Goal: Information Seeking & Learning: Learn about a topic

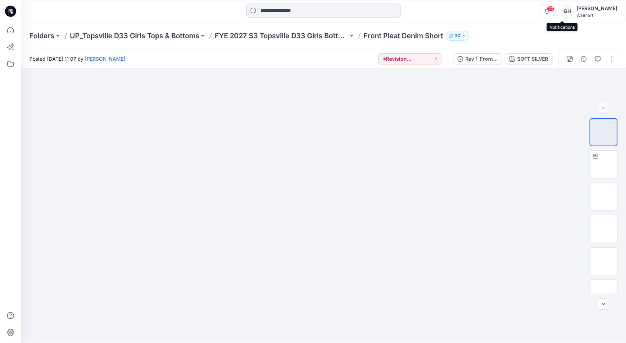
click at [553, 10] on icon "button" at bounding box center [546, 11] width 13 height 14
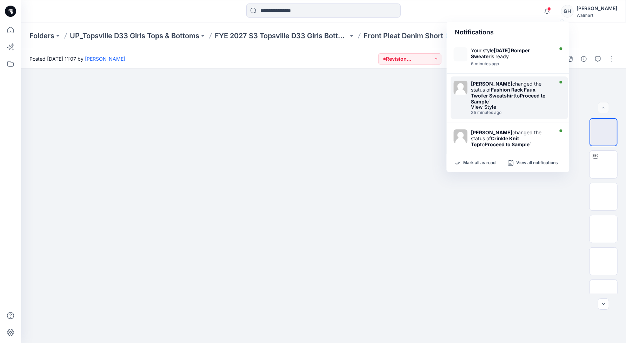
click at [509, 95] on strong "Fashion Rack Faux Twofer Sweatshirt" at bounding box center [503, 93] width 65 height 12
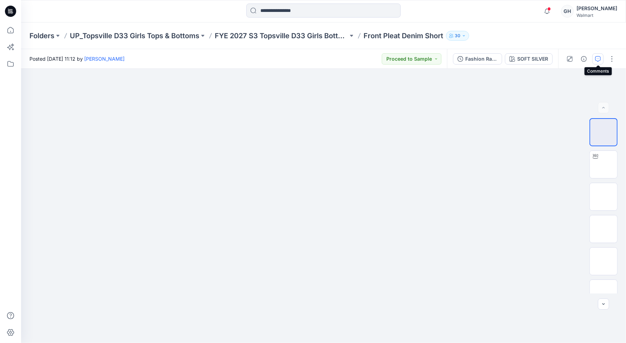
click at [596, 59] on icon "button" at bounding box center [598, 59] width 6 height 6
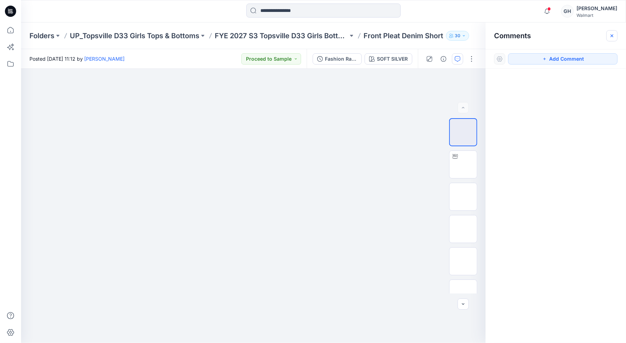
click at [611, 34] on icon "button" at bounding box center [612, 36] width 6 height 6
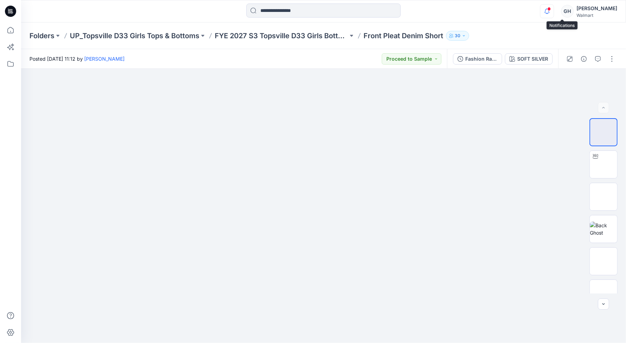
click at [553, 11] on icon "button" at bounding box center [546, 11] width 13 height 14
click at [569, 63] on button "button" at bounding box center [569, 58] width 11 height 11
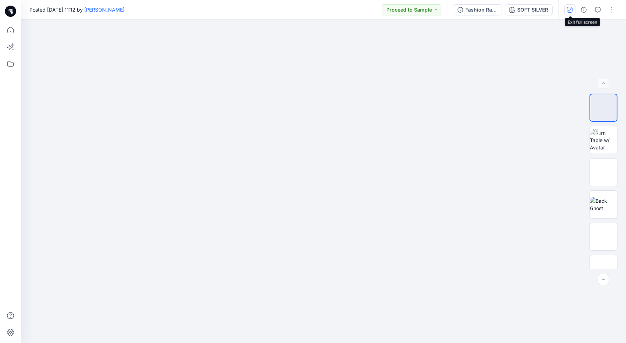
click at [571, 12] on icon "button" at bounding box center [570, 10] width 6 height 6
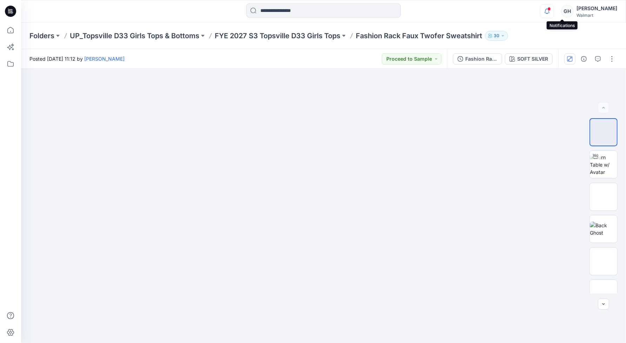
click at [553, 12] on icon "button" at bounding box center [546, 11] width 13 height 14
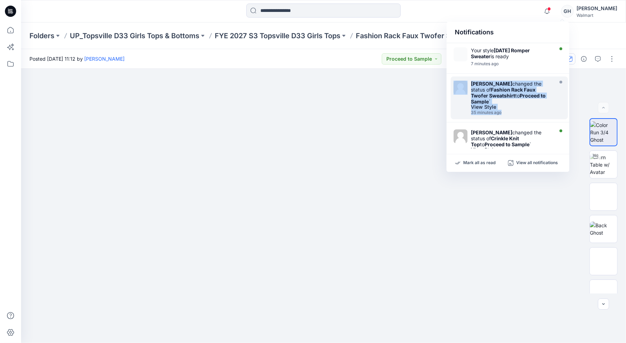
drag, startPoint x: 567, startPoint y: 61, endPoint x: 557, endPoint y: 102, distance: 42.4
click at [557, 102] on div "Your style [DATE] Romper Sweater is ready 7 minutes ago [PERSON_NAME] changed t…" at bounding box center [507, 95] width 123 height 105
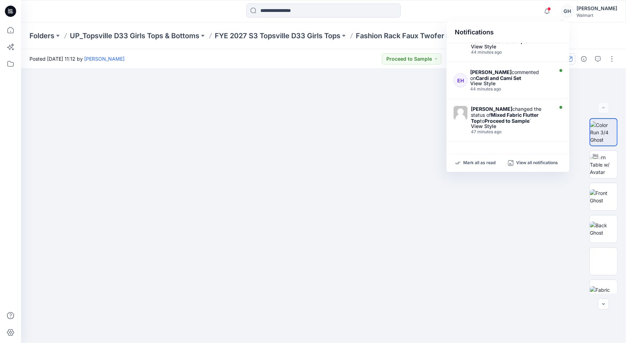
scroll to position [184, 0]
click at [523, 83] on div "View Style" at bounding box center [510, 81] width 81 height 5
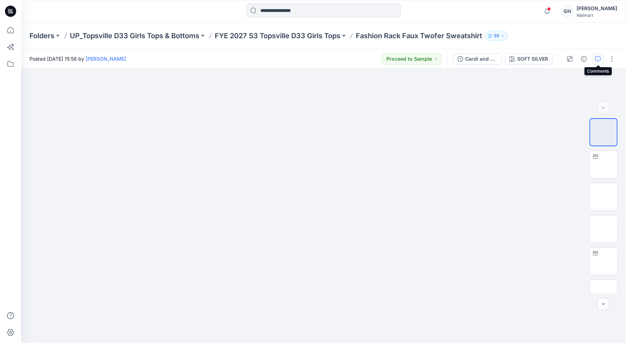
click at [598, 59] on icon "button" at bounding box center [598, 59] width 6 height 6
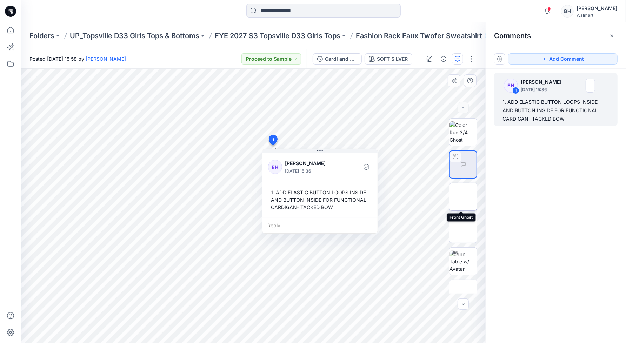
click at [463, 197] on img at bounding box center [463, 197] width 0 height 0
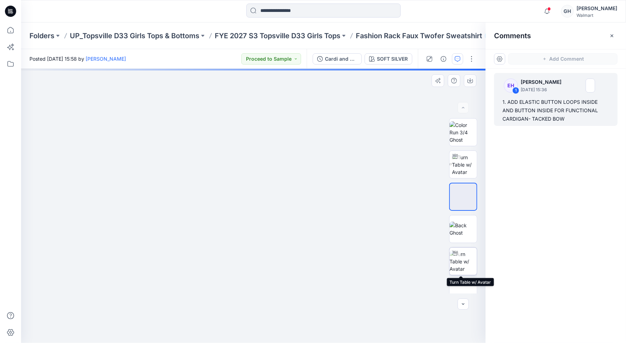
click at [460, 259] on img at bounding box center [462, 261] width 27 height 22
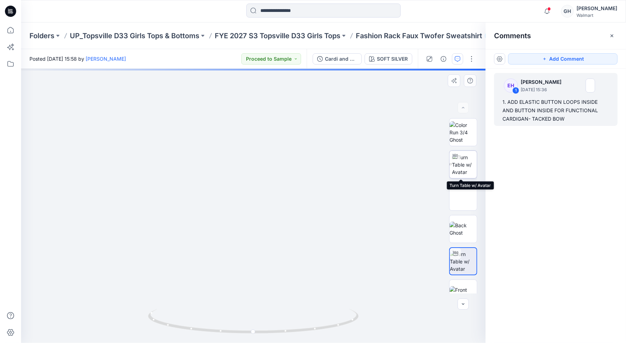
click at [464, 168] on img at bounding box center [464, 165] width 25 height 22
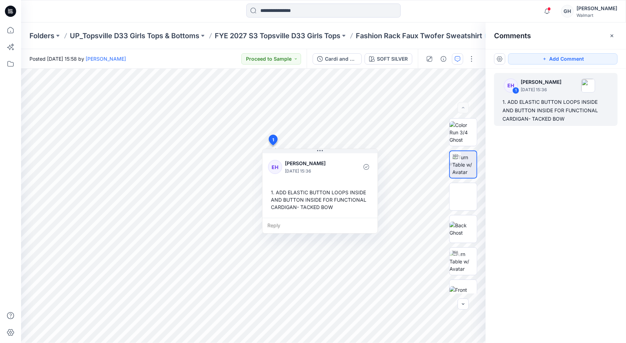
drag, startPoint x: 610, startPoint y: 34, endPoint x: 610, endPoint y: 29, distance: 4.9
click at [610, 34] on icon "button" at bounding box center [612, 36] width 6 height 6
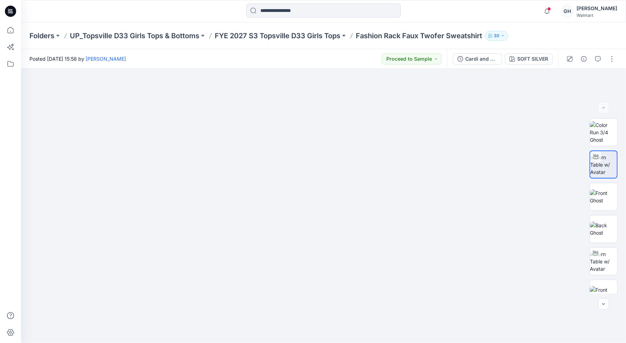
click at [603, 9] on div "[PERSON_NAME]" at bounding box center [596, 8] width 41 height 8
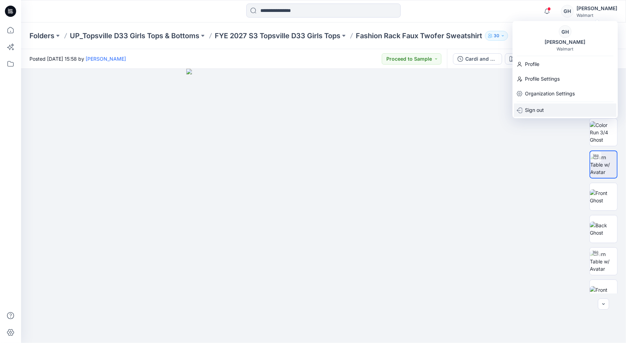
click at [534, 109] on p "Sign out" at bounding box center [534, 109] width 19 height 13
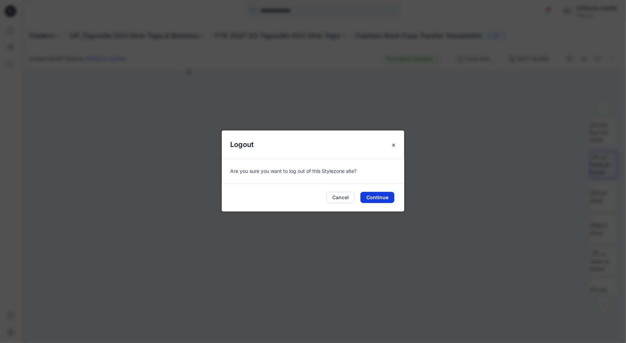
click at [388, 195] on button "Continue" at bounding box center [377, 197] width 34 height 11
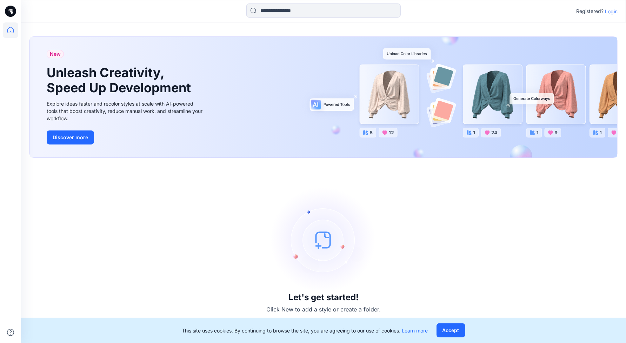
click at [609, 14] on p "Login" at bounding box center [611, 11] width 13 height 7
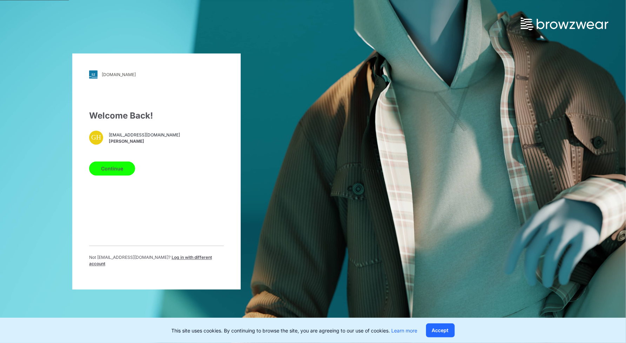
click at [192, 253] on div "Not ghine@gtimports.net ? Log in with different account" at bounding box center [156, 259] width 135 height 27
click at [185, 257] on p "Not ghine@gtimports.net ? Log in with different account" at bounding box center [156, 261] width 135 height 13
click at [172, 258] on span "Log in with different account" at bounding box center [150, 261] width 123 height 12
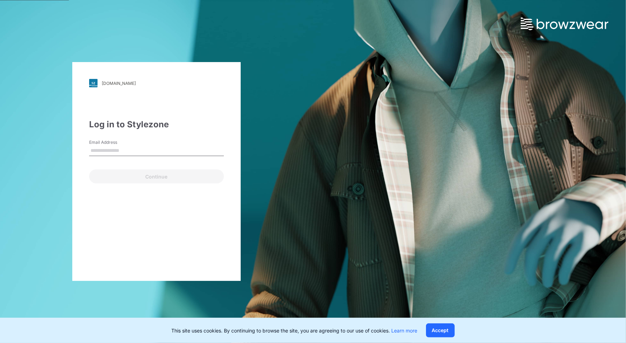
click at [143, 149] on input "Email Address" at bounding box center [156, 151] width 135 height 11
type input "**********"
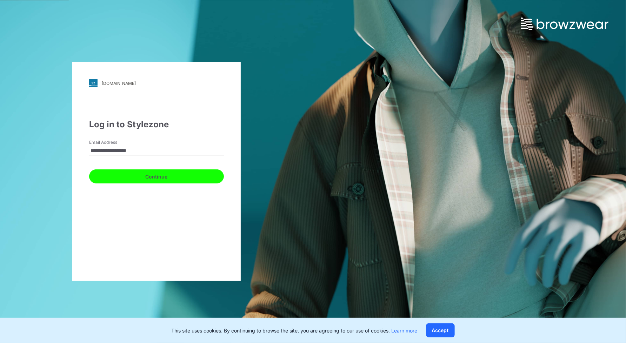
click at [139, 175] on button "Continue" at bounding box center [156, 176] width 135 height 14
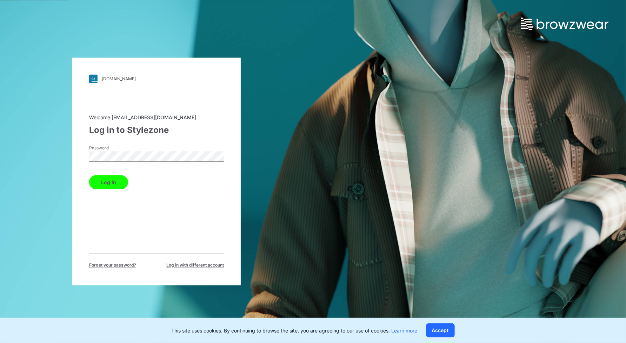
click at [89, 175] on button "Log in" at bounding box center [108, 182] width 39 height 14
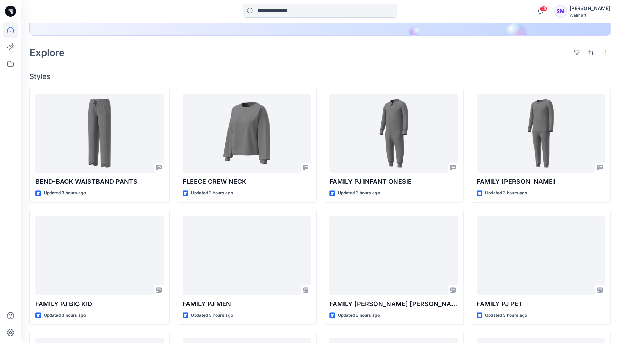
scroll to position [146, 0]
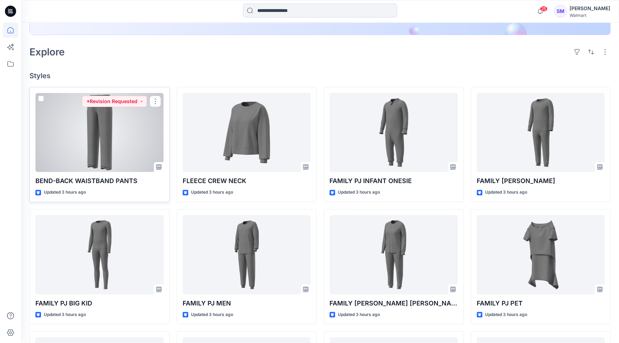
click at [122, 144] on div at bounding box center [99, 132] width 128 height 79
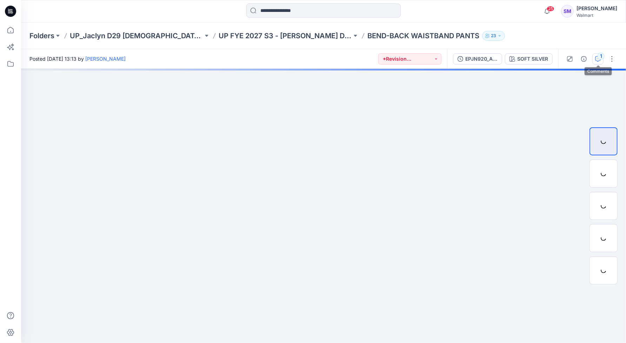
click at [600, 59] on div "1" at bounding box center [600, 56] width 7 height 7
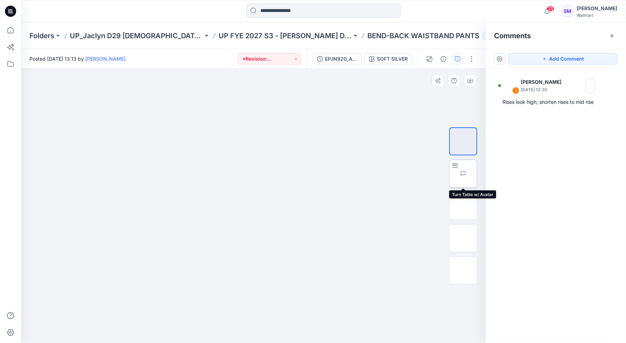
click at [477, 174] on img at bounding box center [477, 174] width 0 height 0
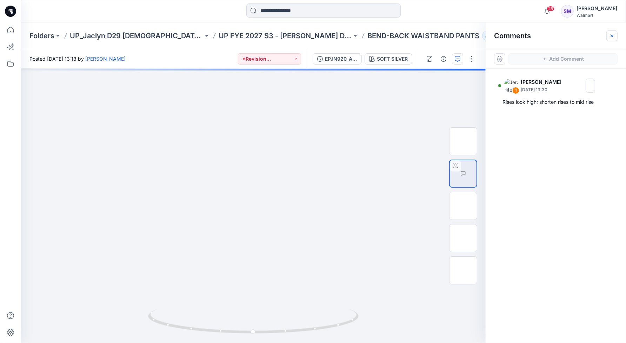
click at [610, 36] on icon "button" at bounding box center [612, 36] width 6 height 6
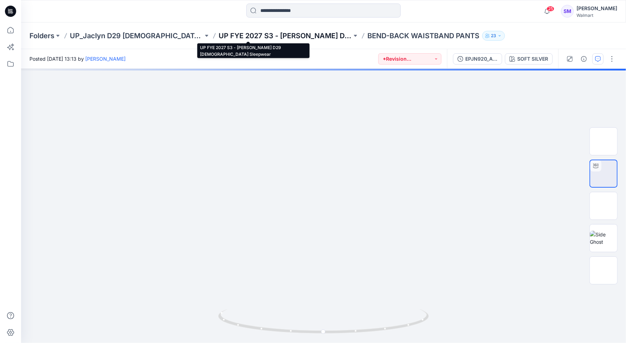
click at [284, 36] on p "UP FYE 2027 S3 - Jaclyn D29 Ladies Sleepwear" at bounding box center [284, 36] width 133 height 10
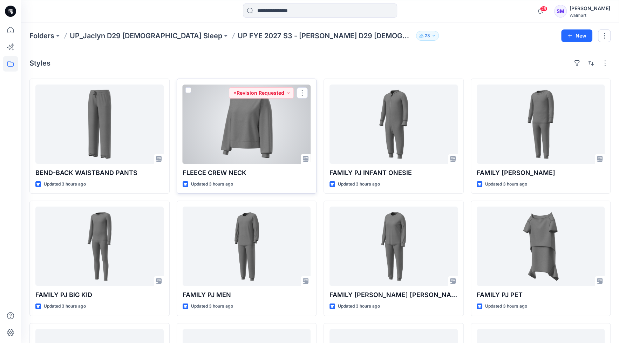
click at [268, 143] on div at bounding box center [247, 124] width 128 height 79
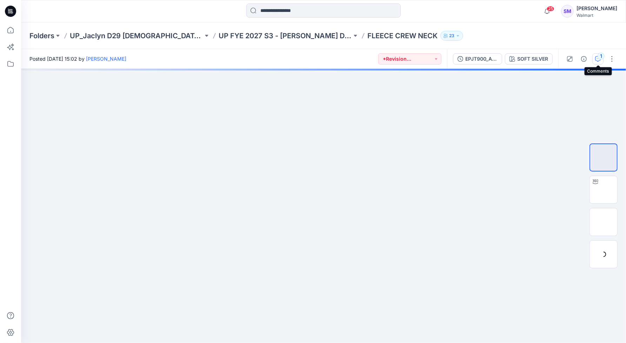
click at [599, 59] on div "1" at bounding box center [600, 56] width 7 height 7
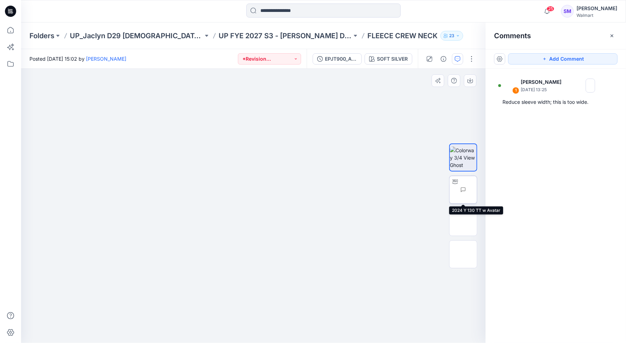
click at [477, 190] on img at bounding box center [477, 190] width 0 height 0
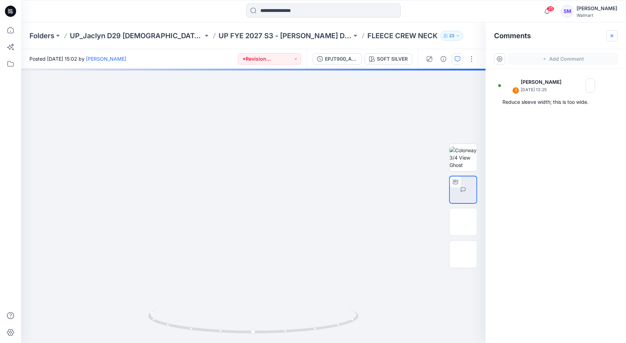
click at [612, 36] on icon "button" at bounding box center [612, 36] width 6 height 6
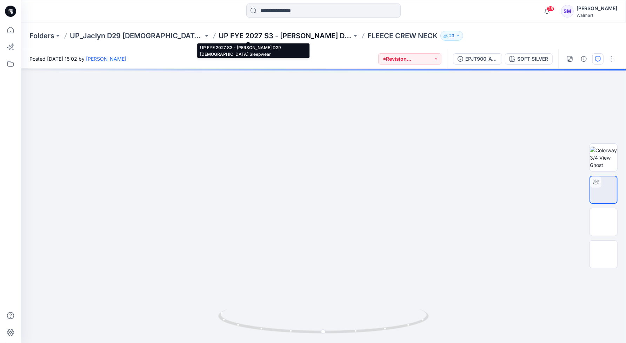
click at [261, 31] on p "UP FYE 2027 S3 - Jaclyn D29 Ladies Sleepwear" at bounding box center [284, 36] width 133 height 10
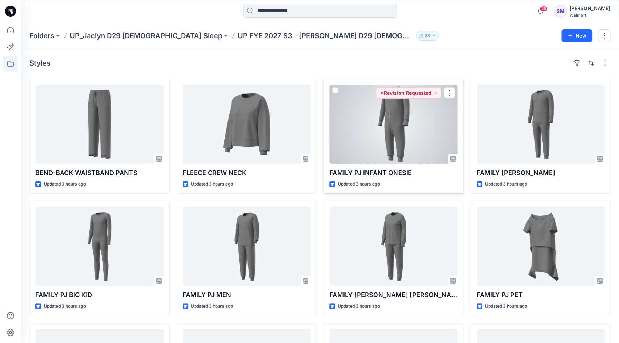
click at [408, 132] on div at bounding box center [394, 124] width 128 height 79
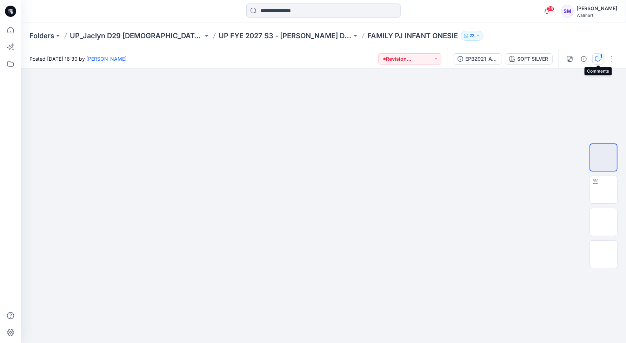
click at [596, 57] on icon "button" at bounding box center [598, 59] width 6 height 6
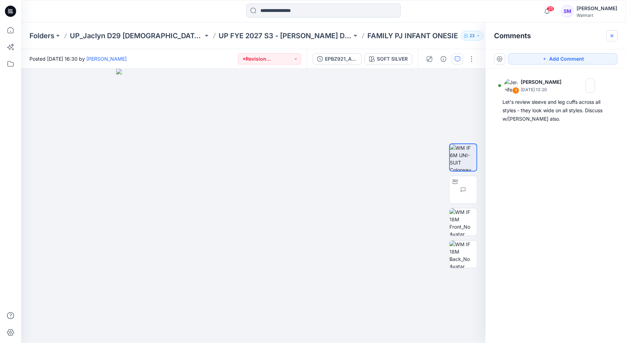
click at [613, 36] on icon "button" at bounding box center [612, 36] width 6 height 6
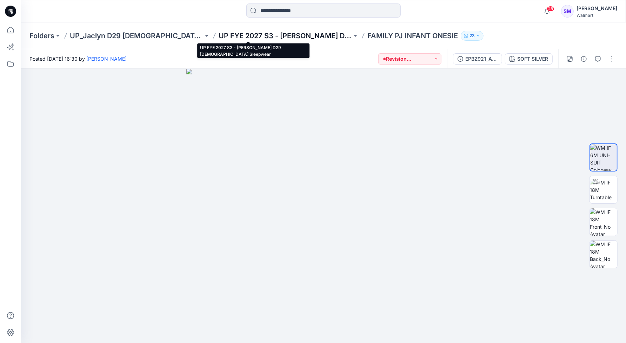
click at [284, 39] on p "UP FYE 2027 S3 - Jaclyn D29 Ladies Sleepwear" at bounding box center [284, 36] width 133 height 10
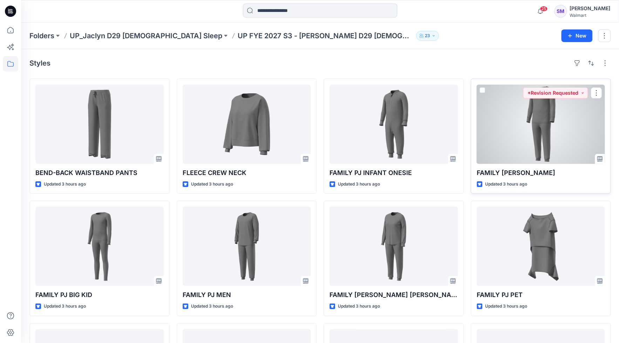
click at [571, 124] on div at bounding box center [541, 124] width 128 height 79
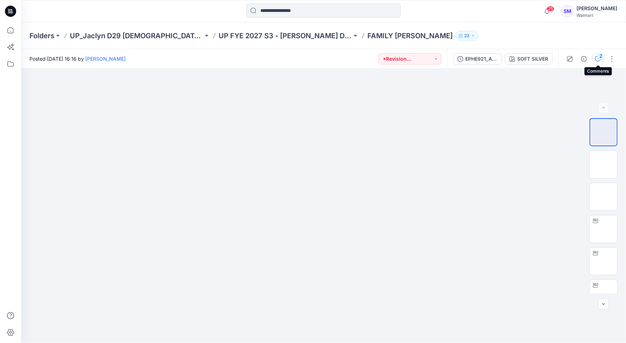
click at [600, 58] on div "2" at bounding box center [600, 56] width 7 height 7
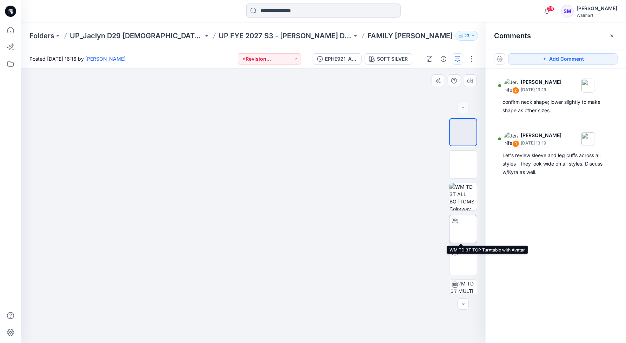
click at [458, 224] on div at bounding box center [454, 220] width 11 height 11
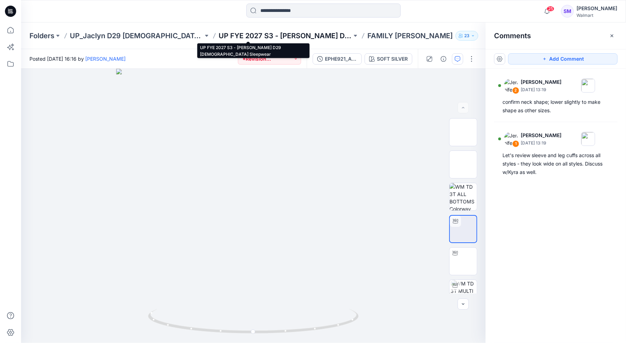
click at [260, 36] on p "UP FYE 2027 S3 - Jaclyn D29 Ladies Sleepwear" at bounding box center [284, 36] width 133 height 10
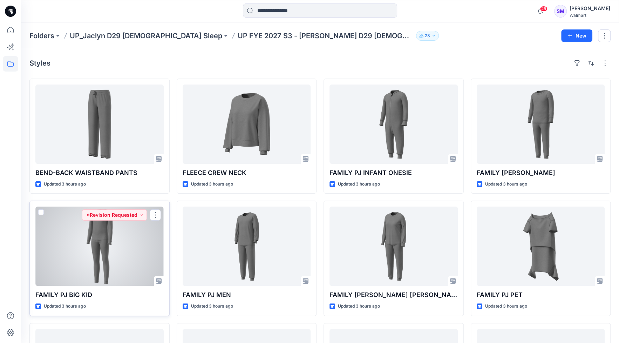
click at [140, 229] on div at bounding box center [99, 246] width 128 height 79
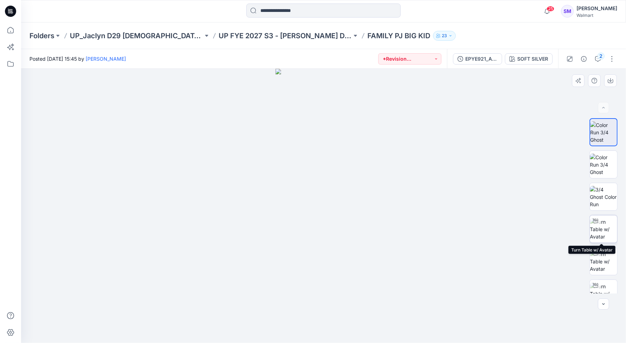
click at [603, 233] on img at bounding box center [603, 229] width 27 height 22
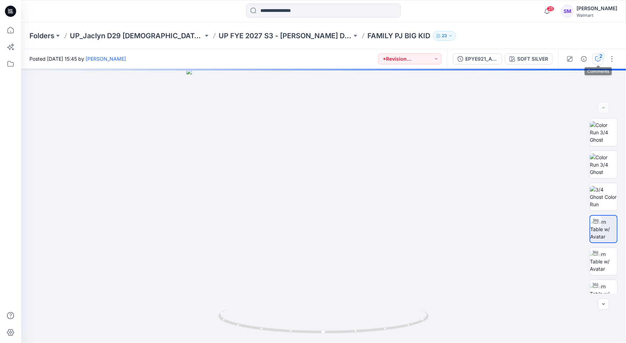
click at [595, 58] on icon "button" at bounding box center [598, 59] width 6 height 6
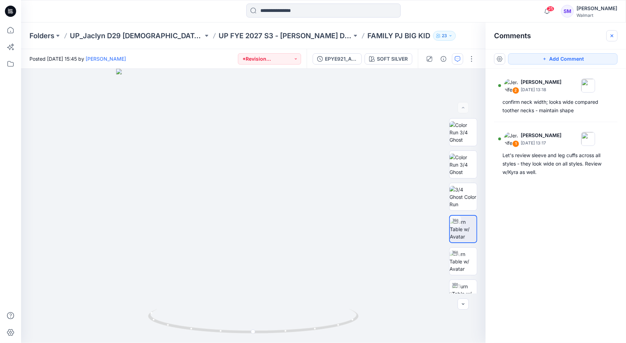
click at [611, 38] on icon "button" at bounding box center [612, 36] width 6 height 6
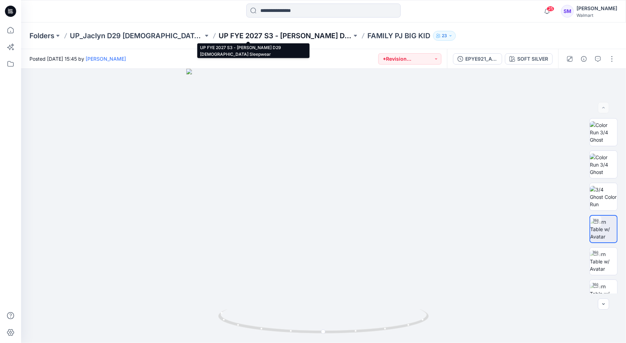
click at [278, 35] on p "UP FYE 2027 S3 - Jaclyn D29 Ladies Sleepwear" at bounding box center [284, 36] width 133 height 10
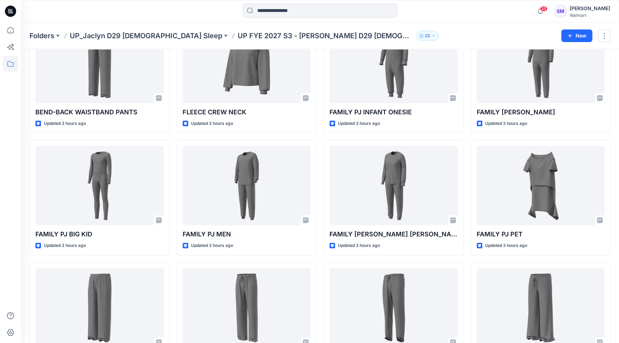
scroll to position [67, 0]
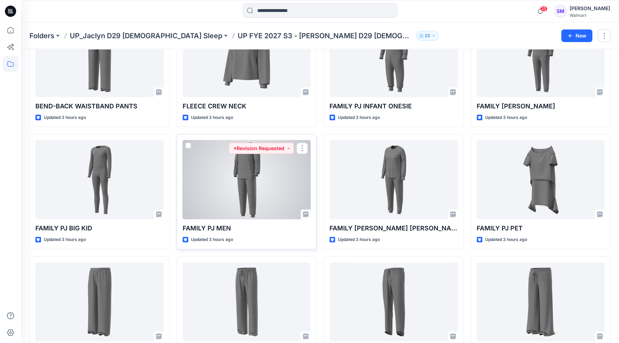
click at [268, 184] on div at bounding box center [247, 179] width 128 height 79
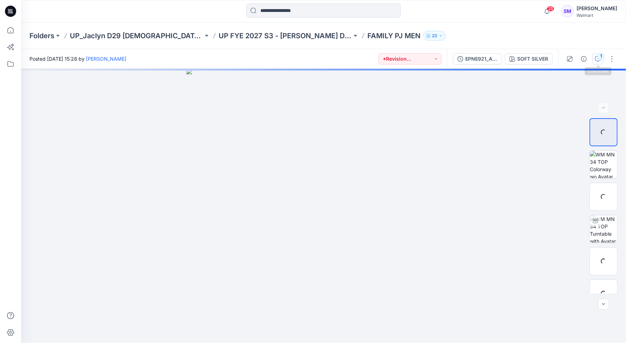
click at [596, 58] on icon "button" at bounding box center [598, 59] width 6 height 6
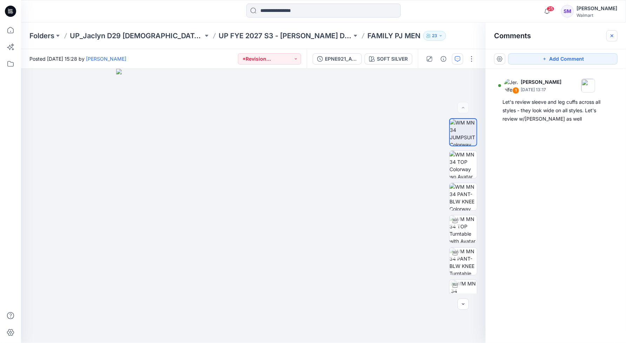
click at [615, 34] on button "button" at bounding box center [611, 35] width 11 height 11
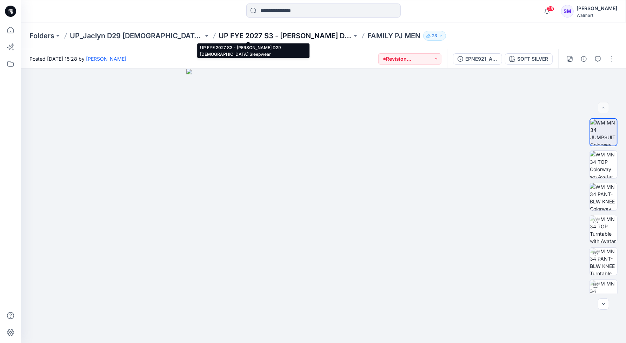
click at [244, 33] on p "UP FYE 2027 S3 - Jaclyn D29 Ladies Sleepwear" at bounding box center [284, 36] width 133 height 10
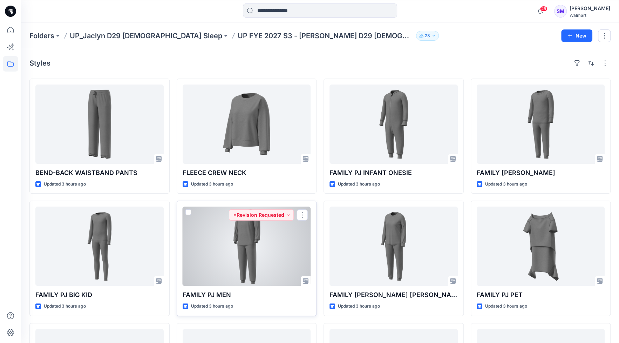
click at [275, 254] on div at bounding box center [247, 246] width 128 height 79
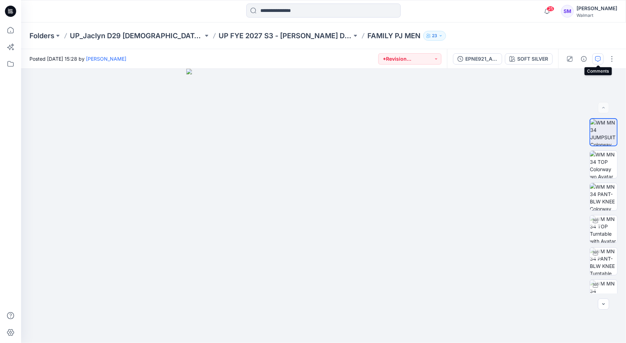
click at [596, 61] on icon "button" at bounding box center [598, 59] width 6 height 6
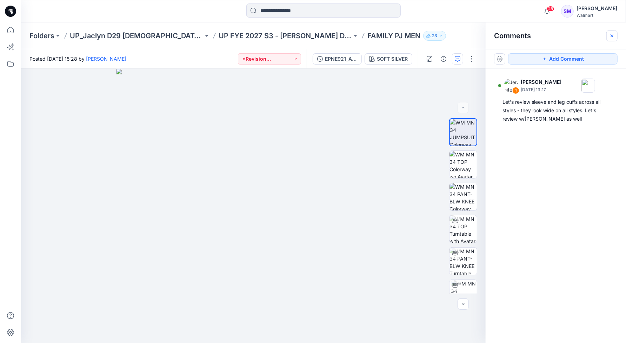
click at [611, 36] on icon "button" at bounding box center [611, 35] width 3 height 3
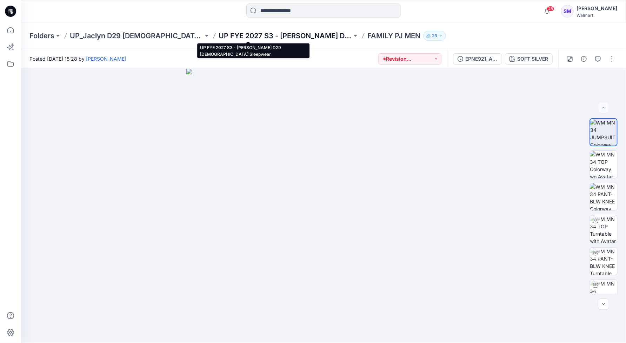
click at [274, 34] on p "UP FYE 2027 S3 - Jaclyn D29 Ladies Sleepwear" at bounding box center [284, 36] width 133 height 10
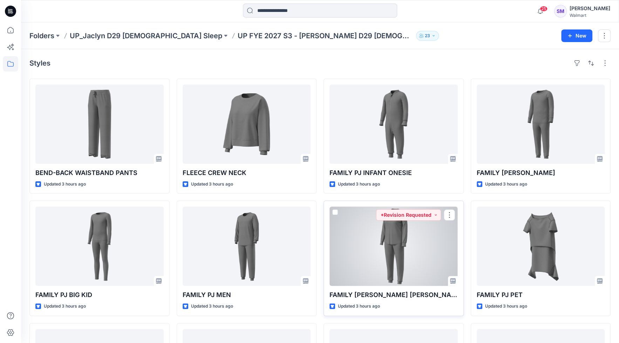
click at [413, 229] on div at bounding box center [394, 246] width 128 height 79
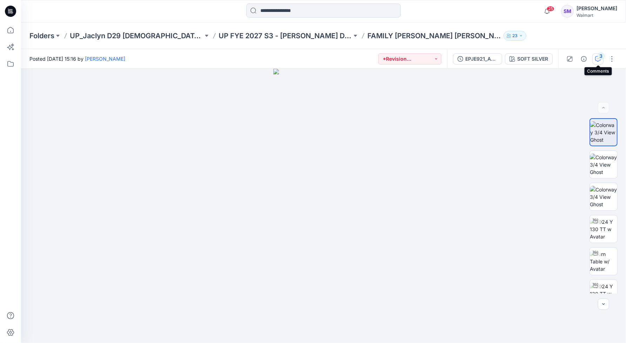
click at [598, 60] on icon "button" at bounding box center [598, 59] width 6 height 6
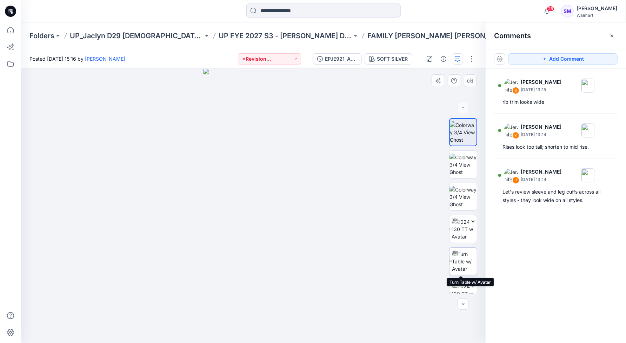
click at [464, 257] on img at bounding box center [464, 261] width 25 height 22
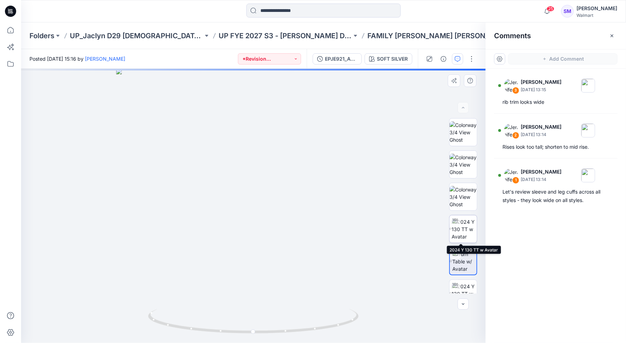
click at [466, 229] on img at bounding box center [463, 229] width 25 height 22
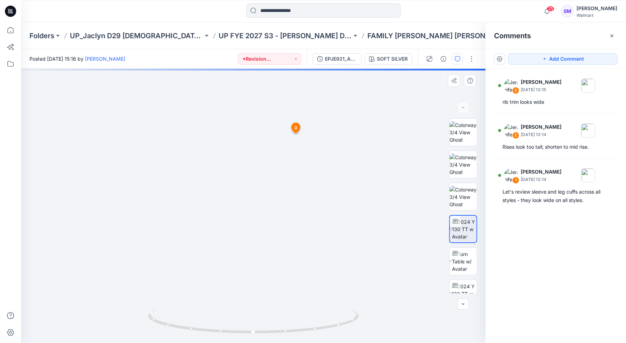
drag, startPoint x: 274, startPoint y: 141, endPoint x: 268, endPoint y: 210, distance: 68.7
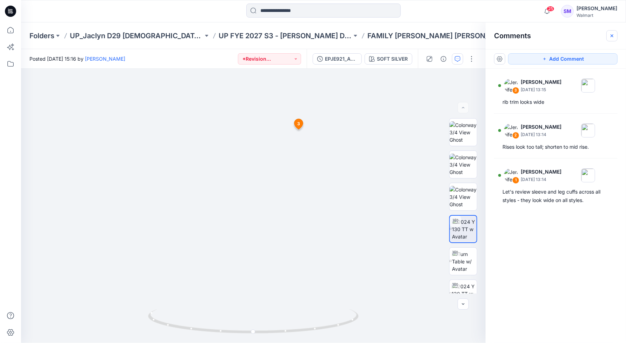
click at [611, 39] on button "button" at bounding box center [611, 35] width 11 height 11
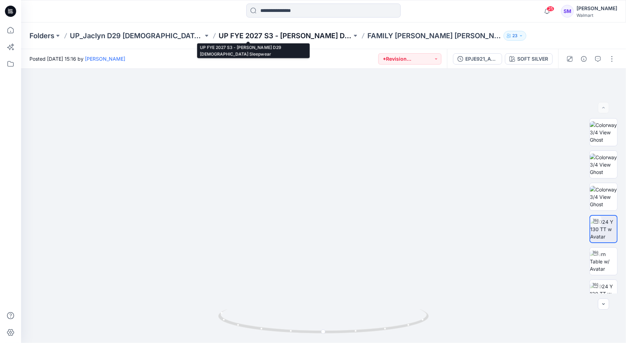
click at [239, 33] on p "UP FYE 2027 S3 - Jaclyn D29 Ladies Sleepwear" at bounding box center [284, 36] width 133 height 10
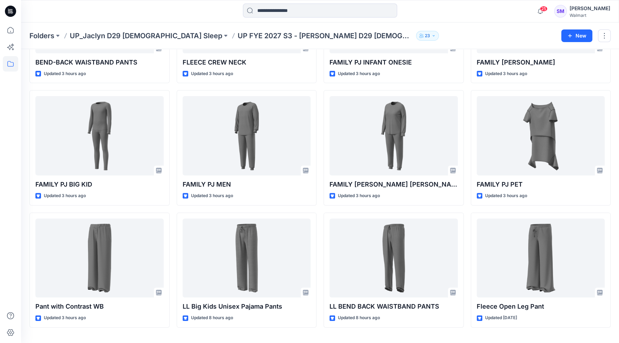
scroll to position [128, 0]
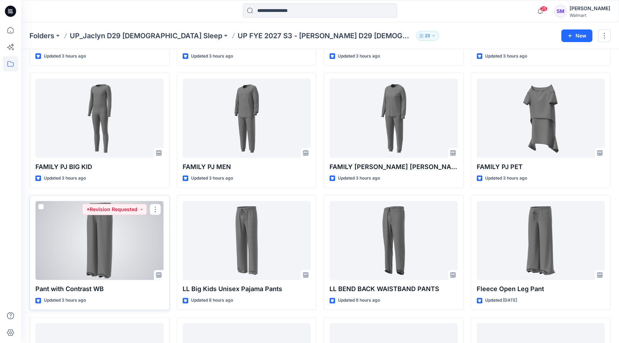
click at [147, 235] on div at bounding box center [99, 240] width 128 height 79
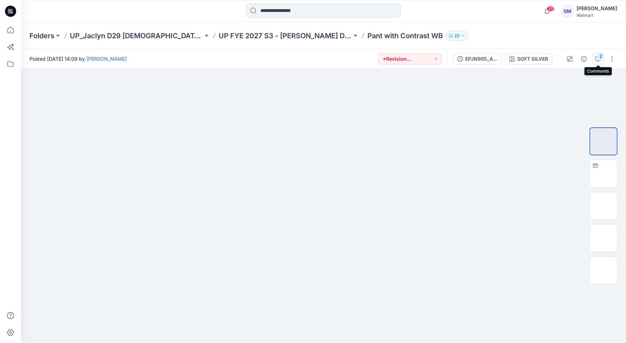
click at [597, 58] on icon "button" at bounding box center [598, 59] width 6 height 6
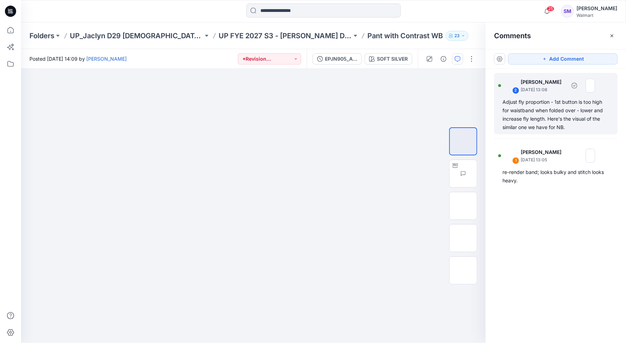
click at [596, 123] on div "Adjust fly proportion - 1st button is too high for waistband when folded over -…" at bounding box center [555, 115] width 107 height 34
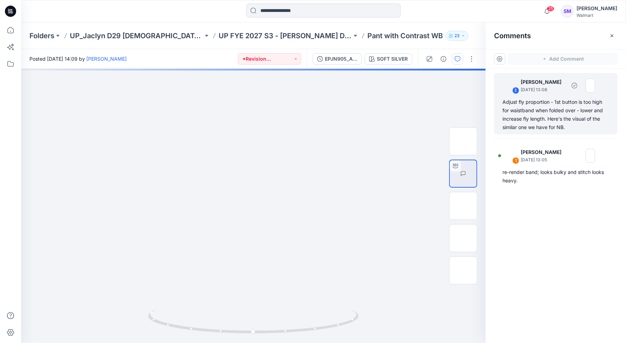
click at [512, 113] on div "Adjust fly proportion - 1st button is too high for waistband when folded over -…" at bounding box center [555, 115] width 107 height 34
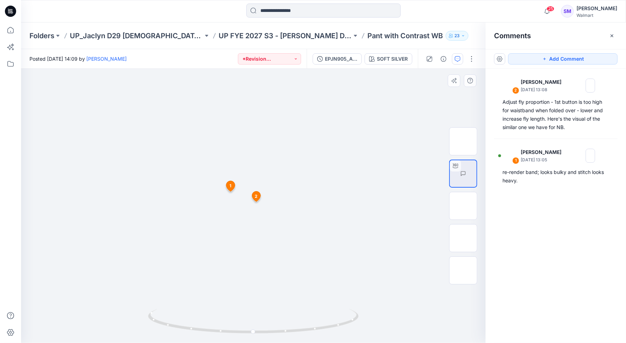
click at [261, 194] on icon at bounding box center [256, 197] width 12 height 13
click at [230, 186] on span "1" at bounding box center [230, 186] width 2 height 6
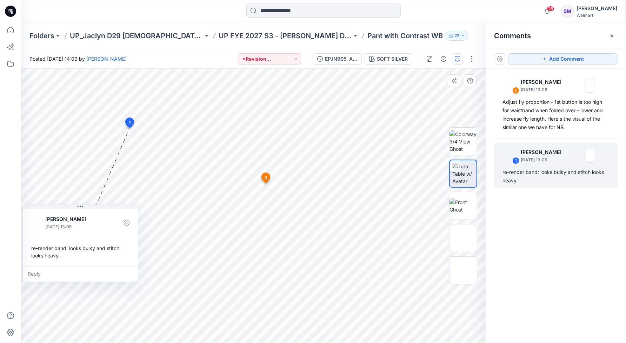
drag, startPoint x: 169, startPoint y: 194, endPoint x: 69, endPoint y: 267, distance: 123.5
click at [69, 267] on div "Reply" at bounding box center [80, 273] width 115 height 15
click at [267, 178] on span "2" at bounding box center [265, 178] width 3 height 6
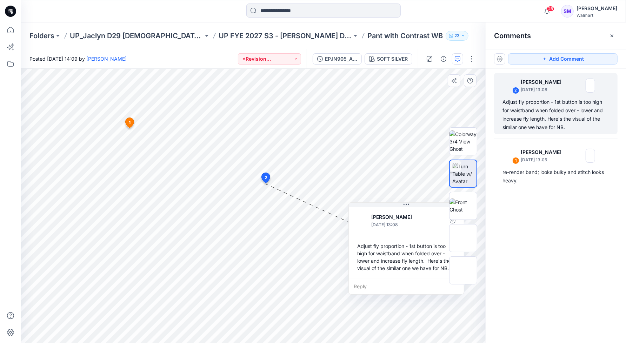
drag, startPoint x: 342, startPoint y: 203, endPoint x: 436, endPoint y: 218, distance: 95.0
click at [436, 218] on div at bounding box center [436, 220] width 16 height 19
click at [546, 255] on div "2 Jennifer Yerkes September 25, 2025 13:08 Adjust fly proportion - 1st button i…" at bounding box center [555, 193] width 140 height 248
click at [614, 40] on button "button" at bounding box center [611, 35] width 11 height 11
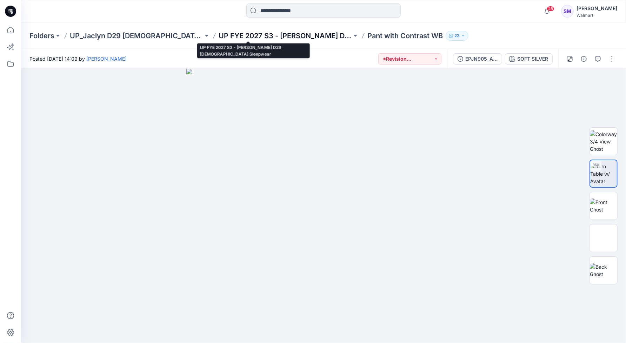
click at [279, 37] on p "UP FYE 2027 S3 - Jaclyn D29 Ladies Sleepwear" at bounding box center [284, 36] width 133 height 10
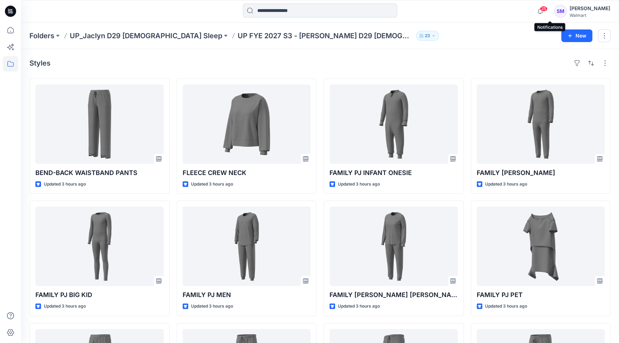
click at [548, 9] on span "25" at bounding box center [544, 9] width 8 height 6
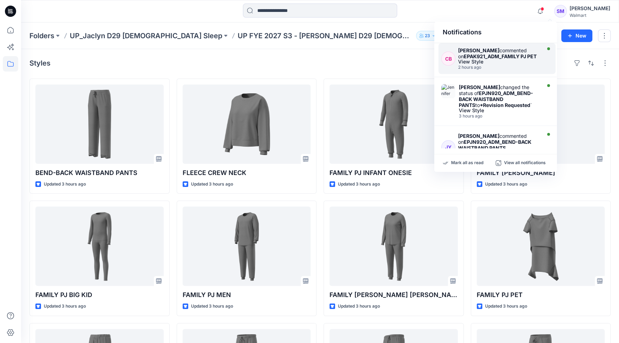
click at [508, 59] on strong "EPAK921_ADM_FAMILY PJ PET" at bounding box center [500, 56] width 73 height 6
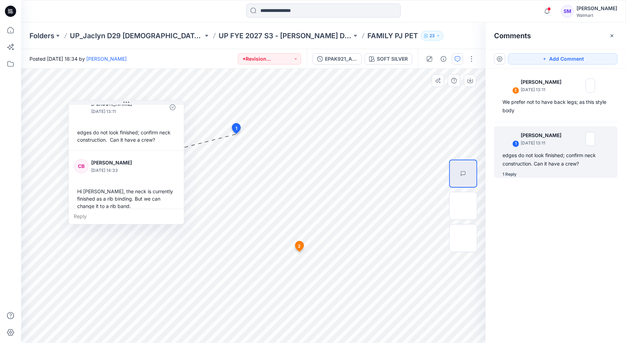
scroll to position [19, 0]
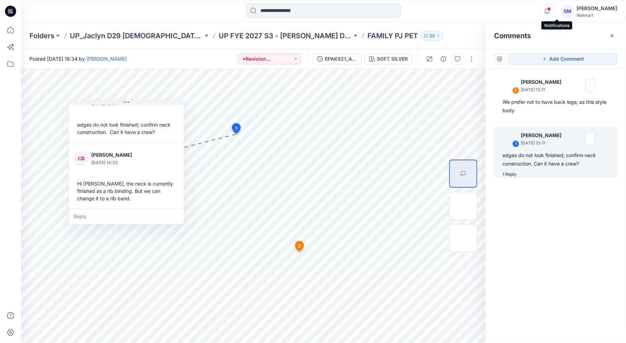
click at [553, 11] on icon "button" at bounding box center [546, 11] width 13 height 14
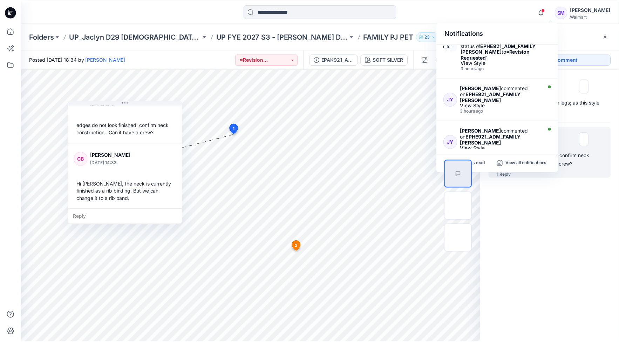
scroll to position [341, 0]
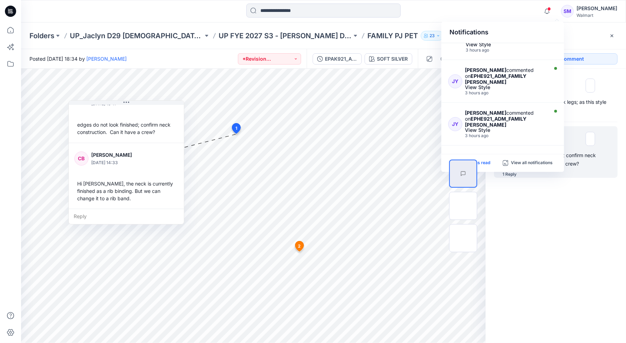
click at [488, 161] on p "Mark all as read" at bounding box center [474, 163] width 32 height 6
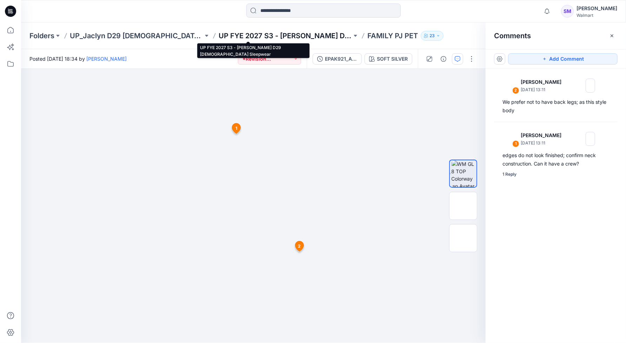
click at [218, 37] on p "UP FYE 2027 S3 - Jaclyn D29 Ladies Sleepwear" at bounding box center [284, 36] width 133 height 10
